Goal: Information Seeking & Learning: Learn about a topic

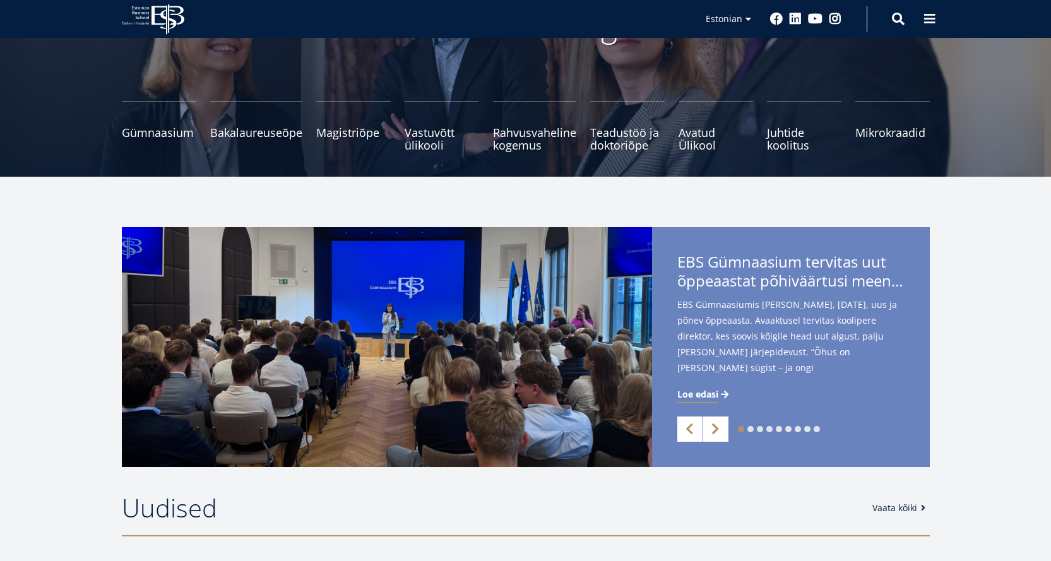
scroll to position [126, 0]
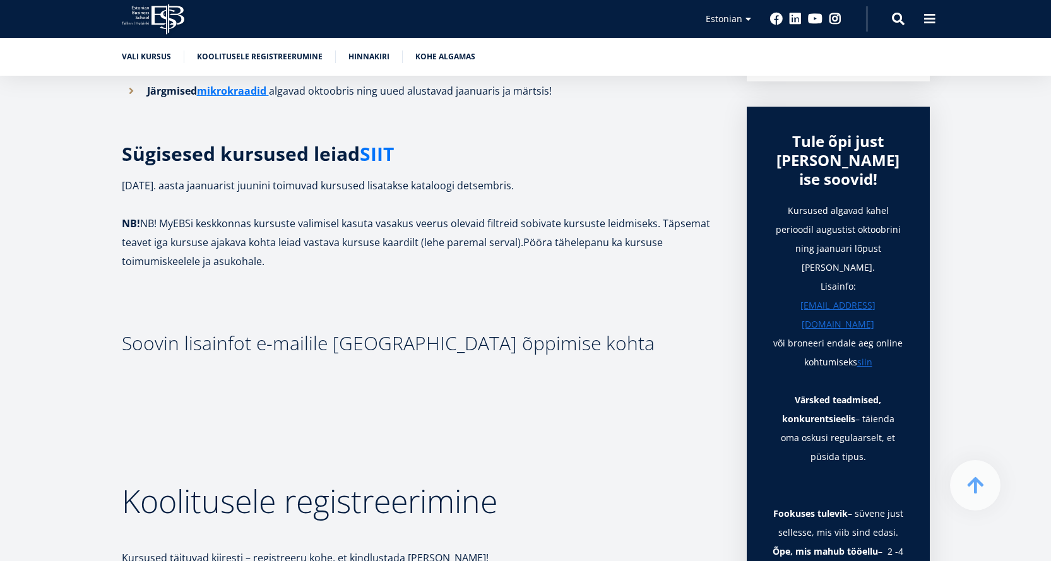
click at [371, 150] on link "SIIT" at bounding box center [377, 154] width 34 height 19
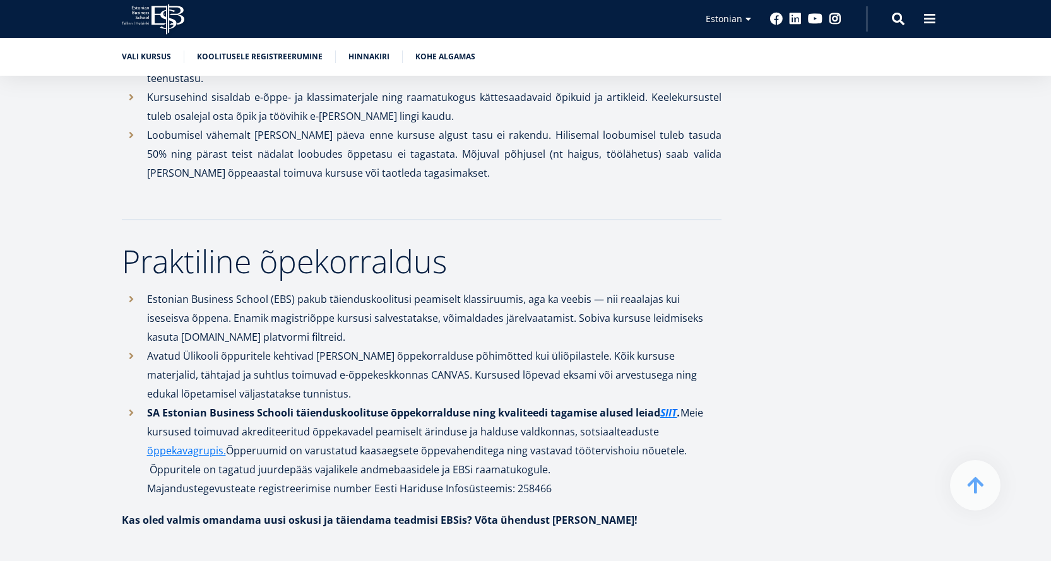
scroll to position [1339, 0]
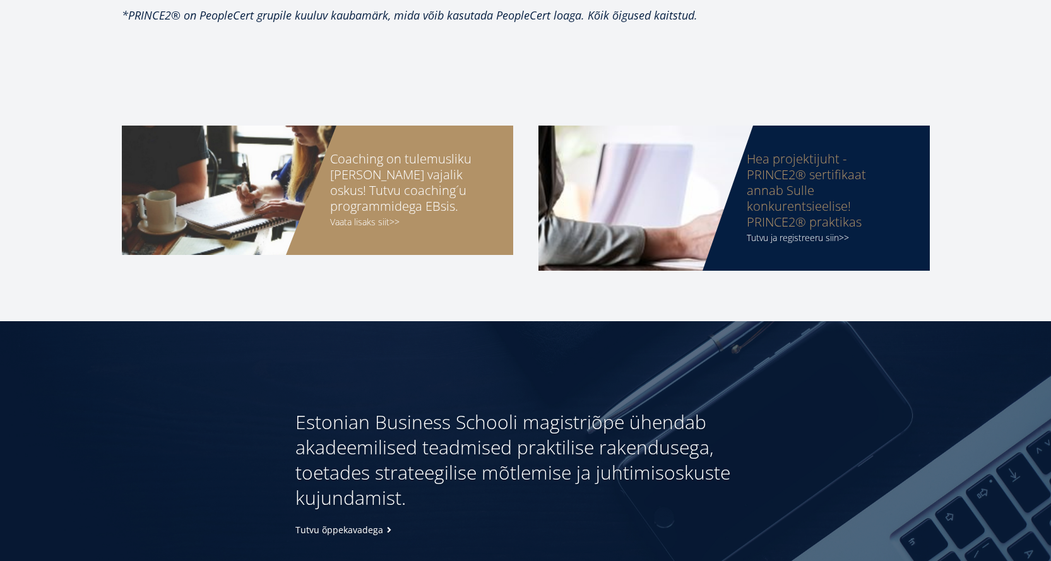
scroll to position [1074, 0]
